Goal: Check status: Check status

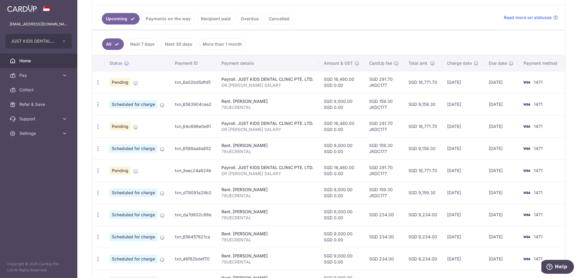
scroll to position [121, 0]
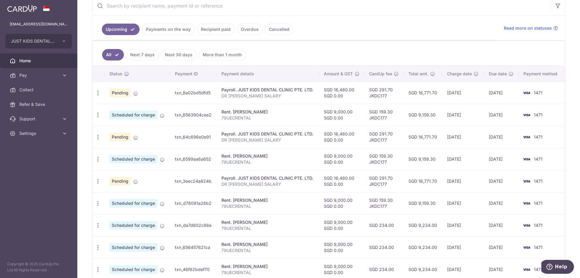
click at [227, 28] on link "Recipient paid" at bounding box center [215, 29] width 37 height 11
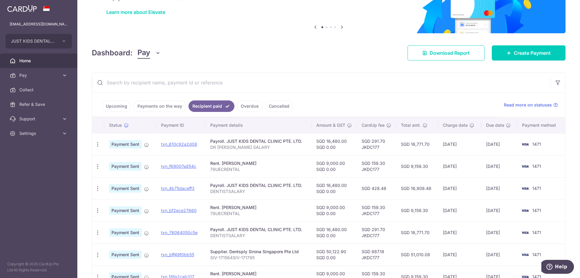
scroll to position [0, 0]
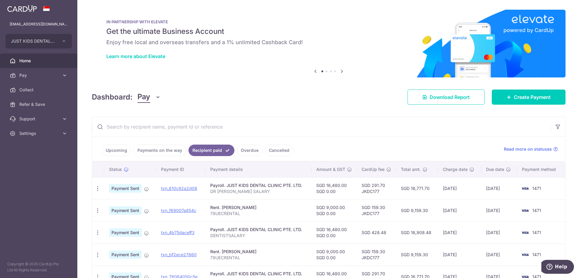
click at [122, 152] on link "Upcoming" at bounding box center [116, 149] width 29 height 11
